Goal: Information Seeking & Learning: Learn about a topic

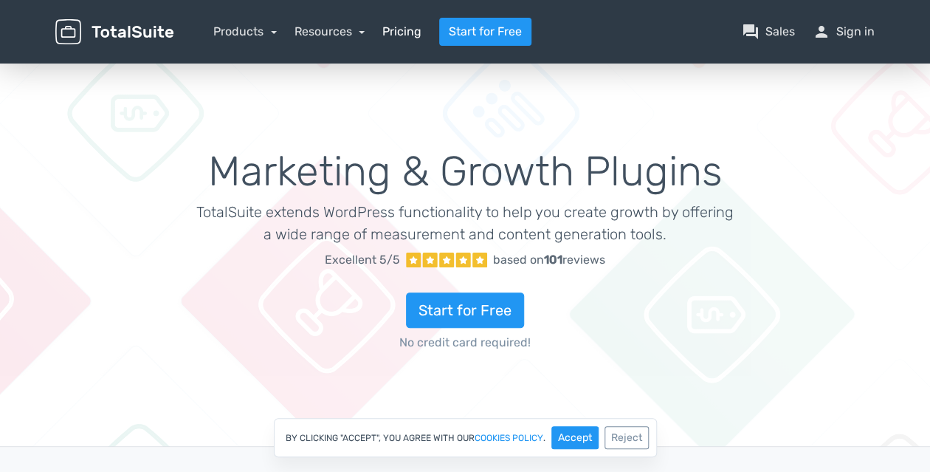
click at [405, 36] on link "Pricing" at bounding box center [401, 32] width 39 height 18
